Goal: Task Accomplishment & Management: Manage account settings

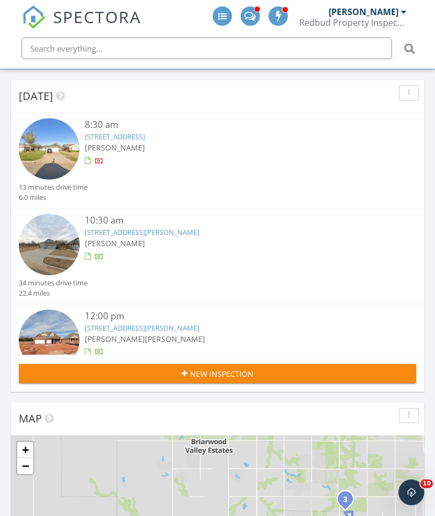
click at [145, 136] on link "9905 Essex Ave, The Village, OK 73120" at bounding box center [115, 137] width 60 height 10
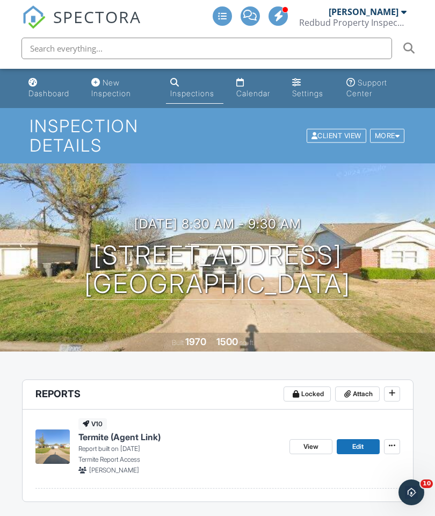
scroll to position [18, 0]
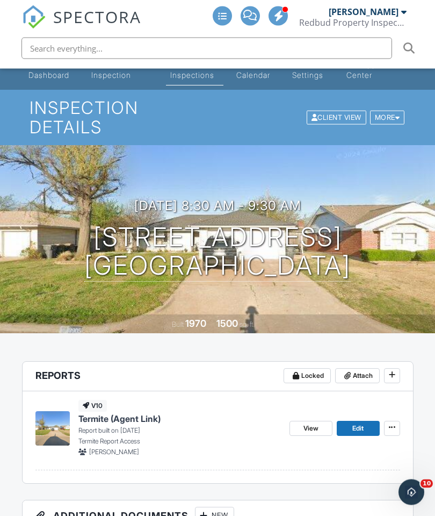
click at [357, 374] on span "Attach" at bounding box center [363, 376] width 20 height 11
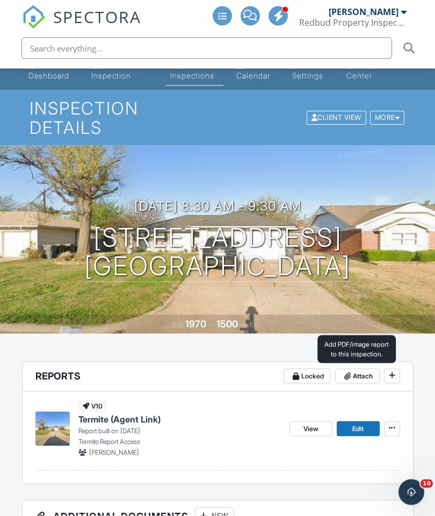
scroll to position [18, 0]
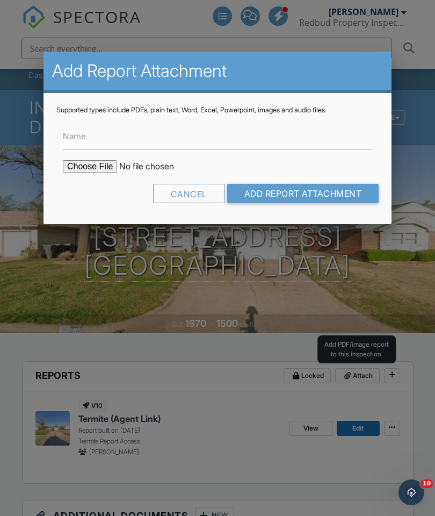
click at [88, 173] on input "file" at bounding box center [154, 166] width 183 height 13
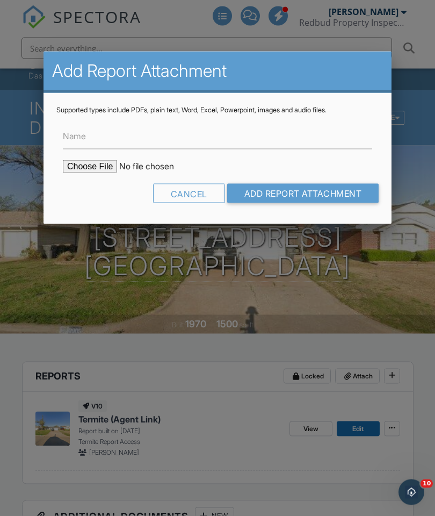
type input "C:\fakepath\9905 Essex Avenue. TIR.pdf"
click at [110, 135] on input "Name" at bounding box center [217, 136] width 309 height 26
type input "Termite Inspection Report"
click at [271, 191] on input "Add Report Attachment" at bounding box center [303, 193] width 152 height 19
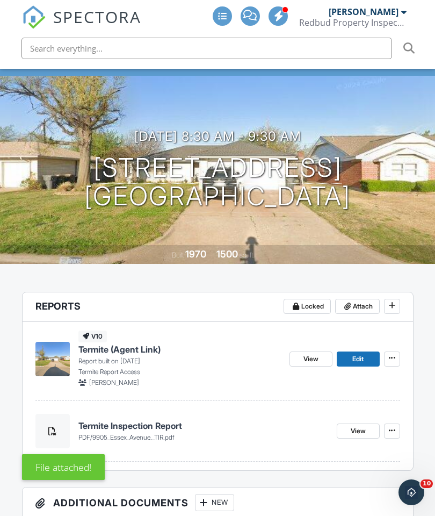
click at [354, 427] on span "View" at bounding box center [358, 430] width 15 height 11
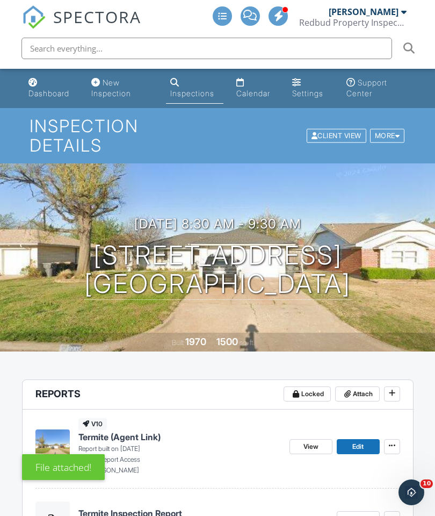
click at [36, 86] on div "Dashboard" at bounding box center [32, 82] width 9 height 9
